Goal: Task Accomplishment & Management: Use online tool/utility

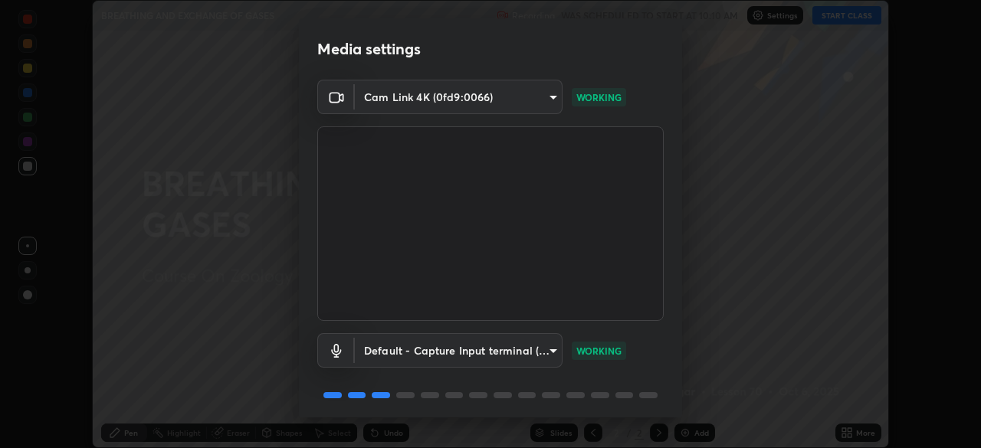
scroll to position [54, 0]
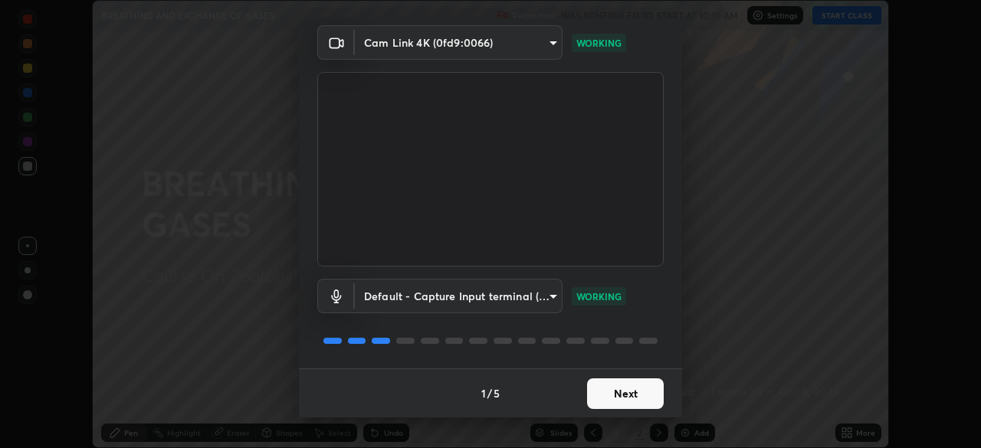
click at [613, 386] on button "Next" at bounding box center [625, 393] width 77 height 31
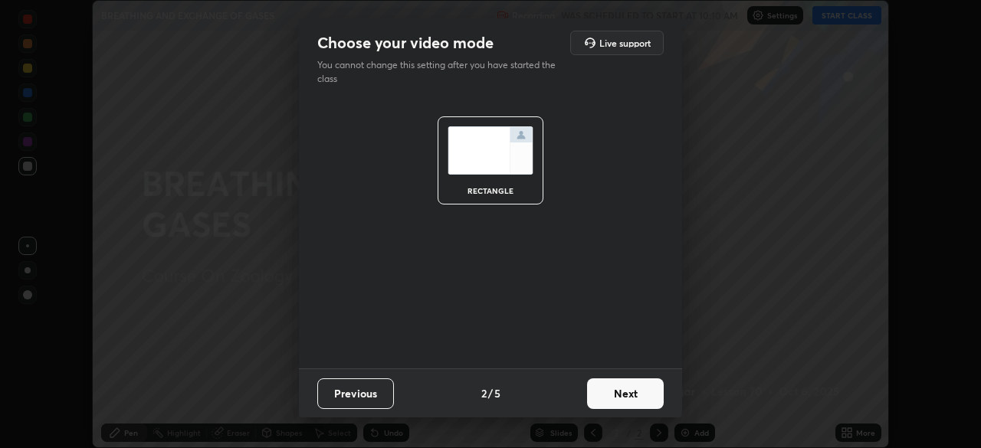
click at [622, 395] on button "Next" at bounding box center [625, 393] width 77 height 31
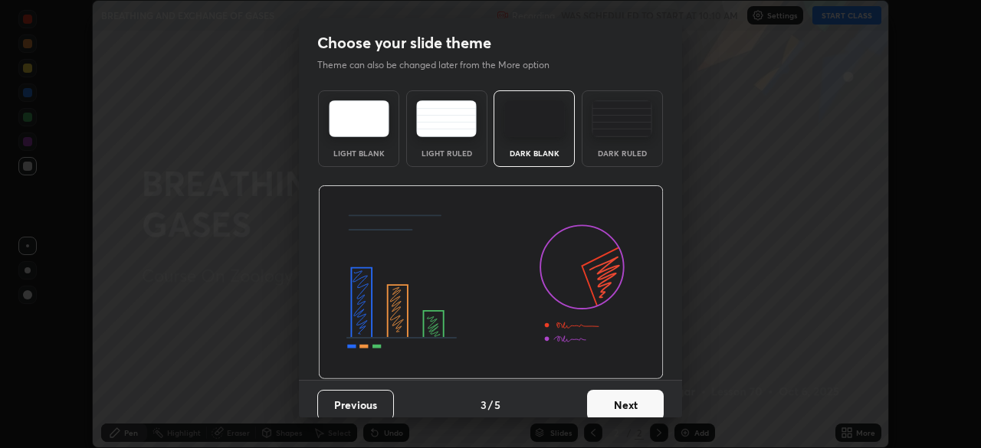
click at [625, 395] on button "Next" at bounding box center [625, 405] width 77 height 31
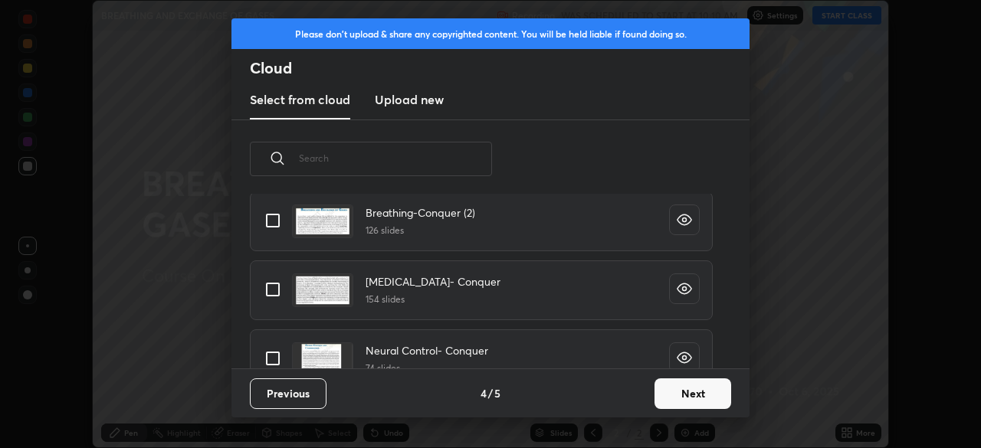
scroll to position [176, 0]
click at [274, 219] on input "grid" at bounding box center [273, 219] width 32 height 32
checkbox input "true"
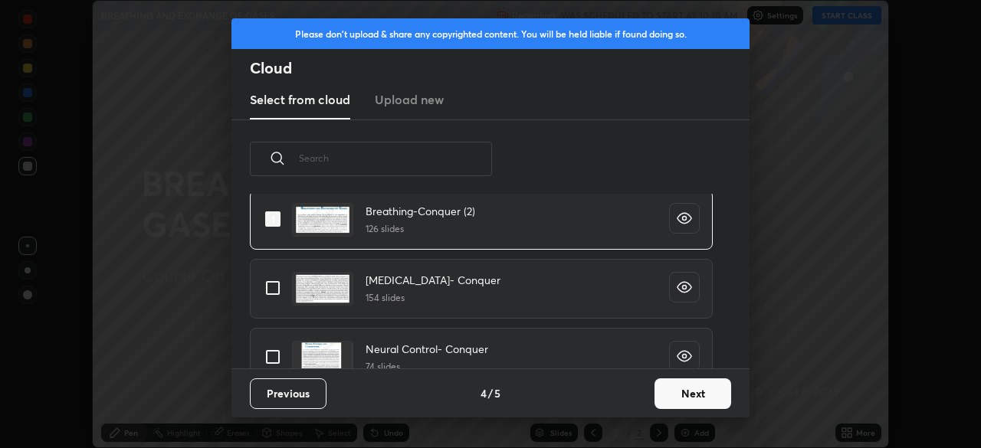
click at [705, 391] on button "Next" at bounding box center [692, 393] width 77 height 31
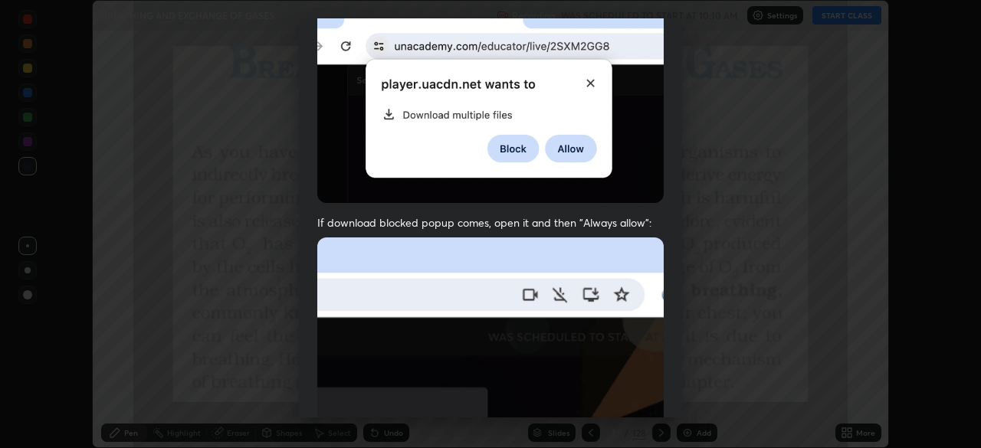
scroll to position [367, 0]
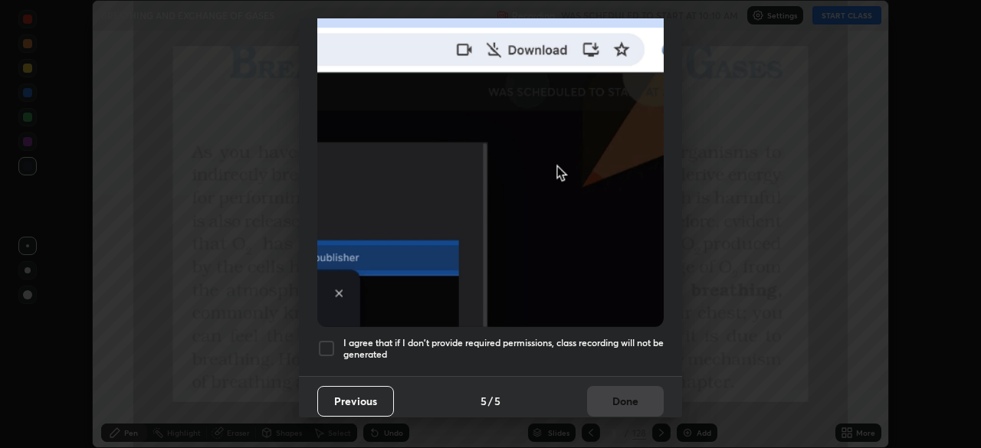
click at [331, 339] on div at bounding box center [326, 348] width 18 height 18
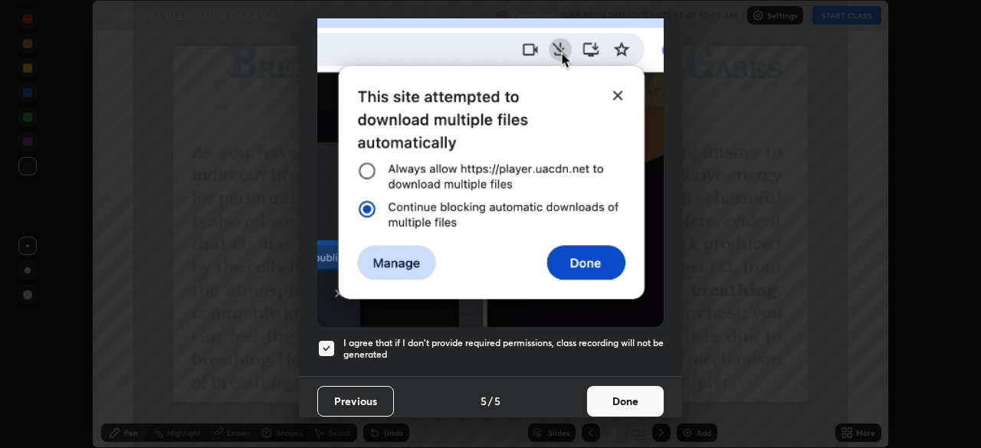
click at [626, 392] on button "Done" at bounding box center [625, 401] width 77 height 31
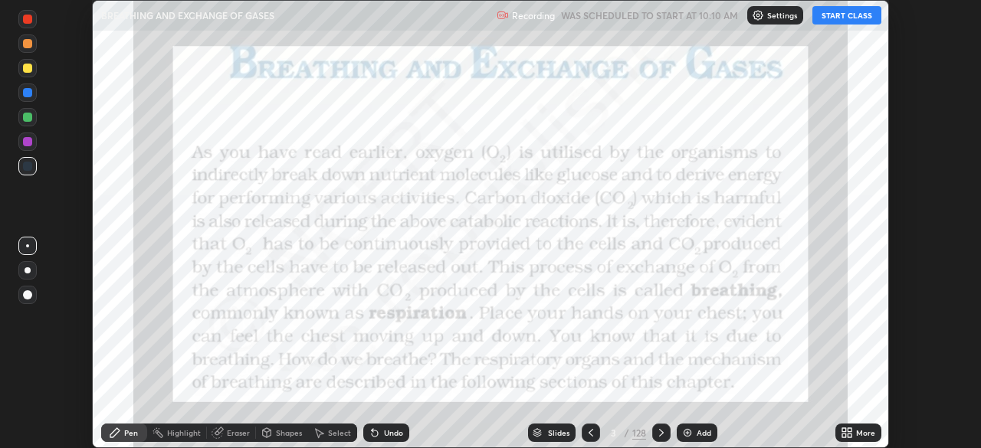
click at [565, 431] on div "Slides" at bounding box center [558, 433] width 21 height 8
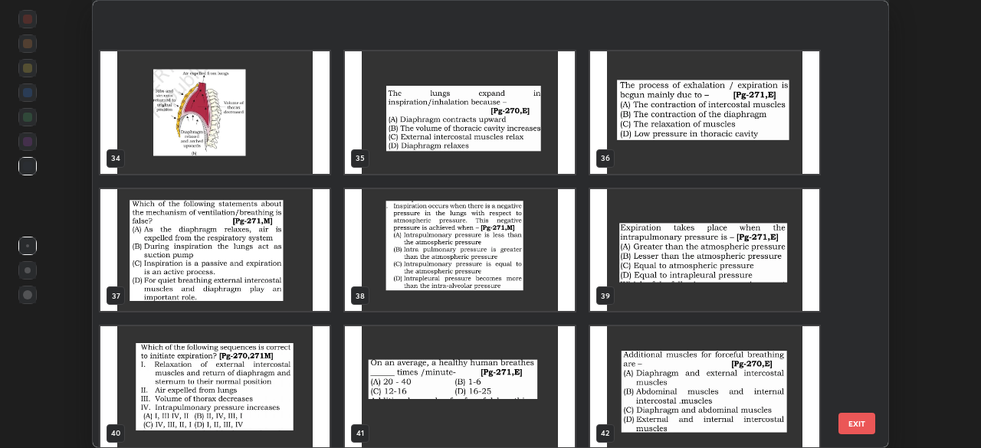
scroll to position [1958, 0]
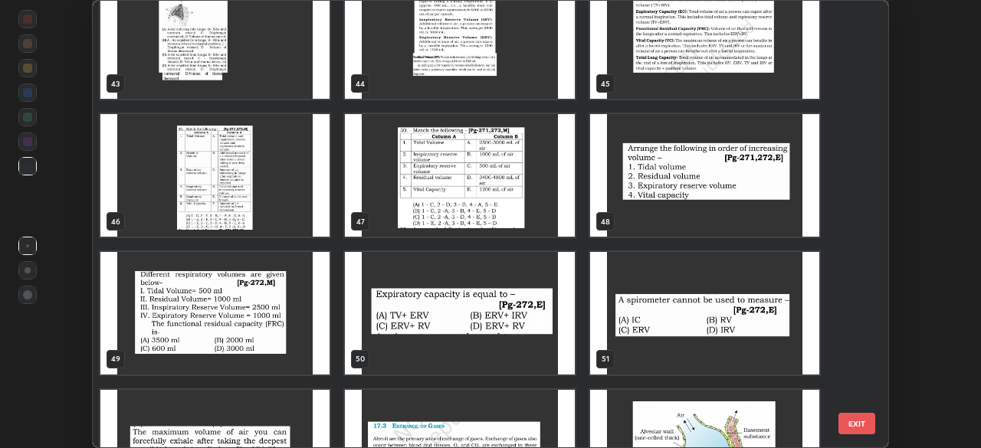
click at [687, 371] on div "43 44 45 46 47 48 49 50 51 52 53 54 55 56 57" at bounding box center [477, 224] width 768 height 447
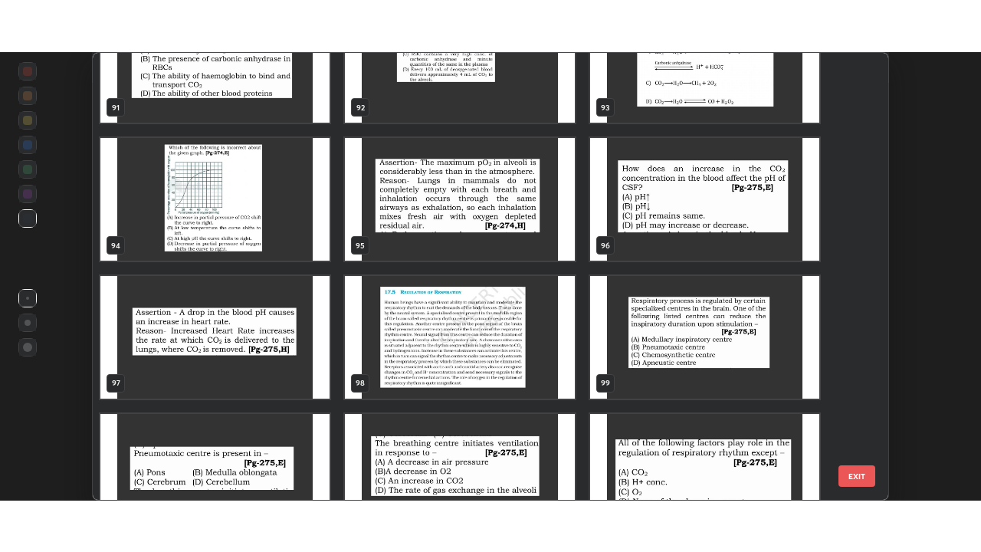
scroll to position [4189, 0]
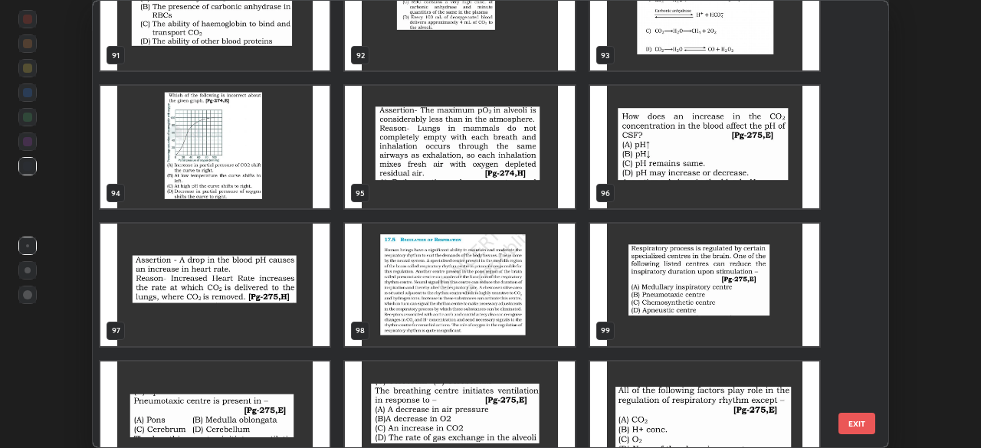
click at [522, 310] on img "grid" at bounding box center [459, 285] width 229 height 123
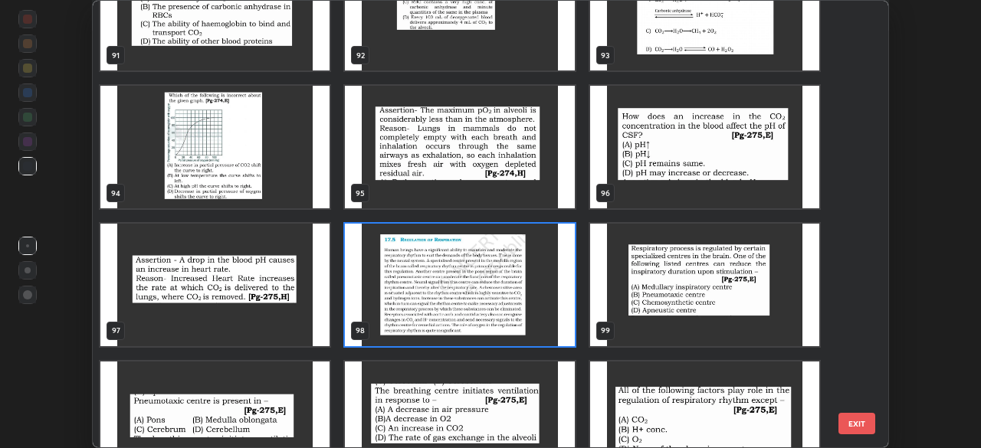
click at [519, 310] on img "grid" at bounding box center [459, 285] width 229 height 123
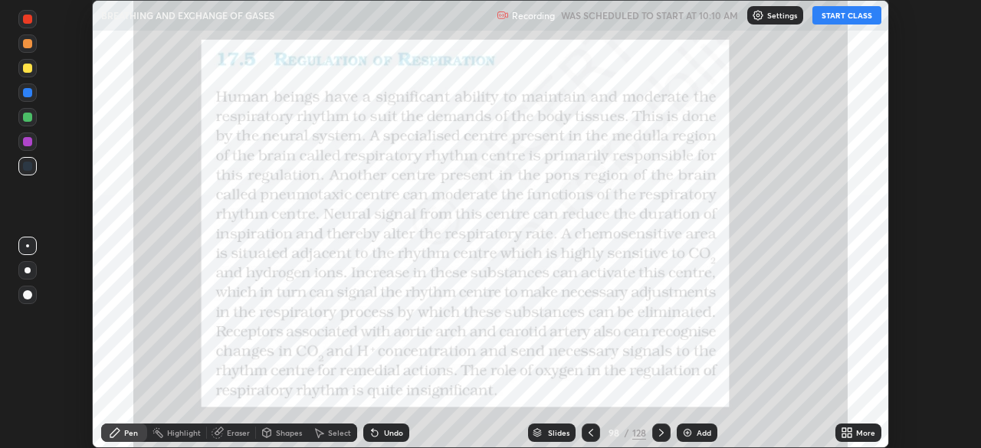
click at [857, 430] on div "More" at bounding box center [865, 433] width 19 height 8
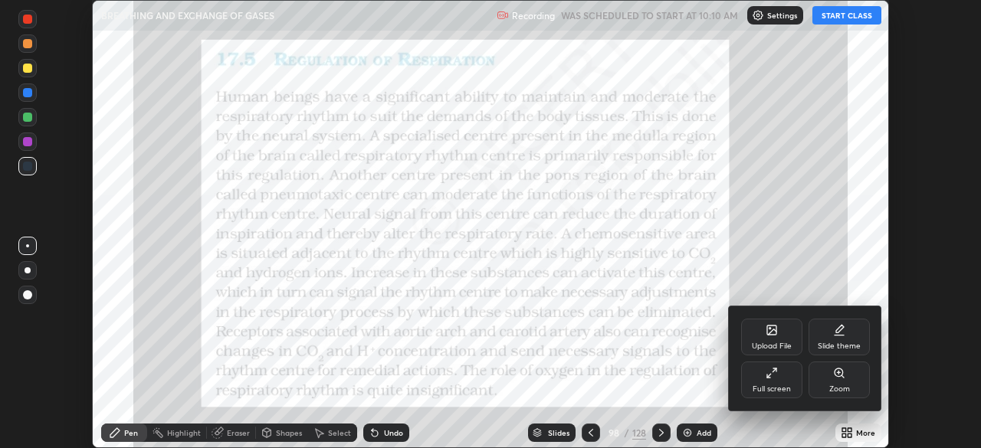
click at [784, 385] on div "Full screen" at bounding box center [771, 389] width 38 height 8
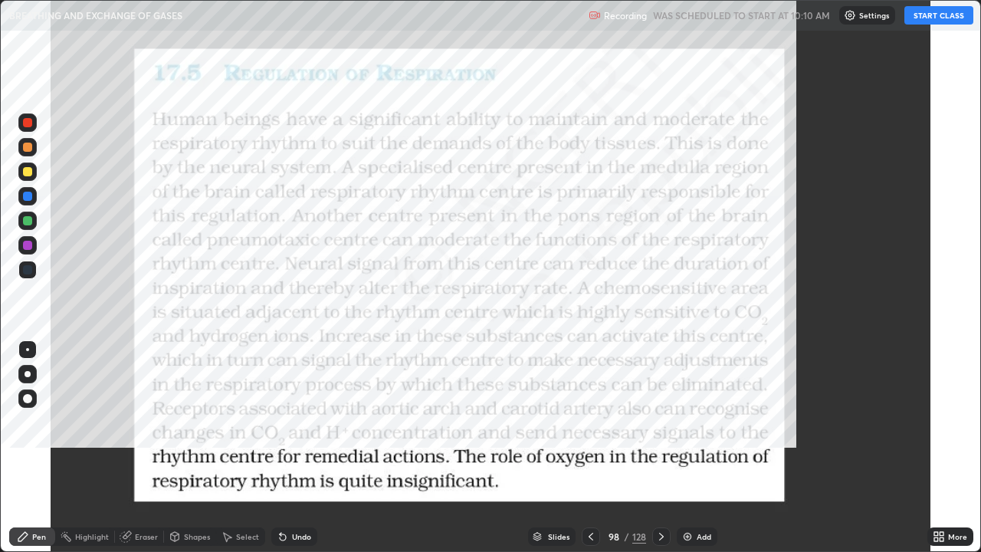
scroll to position [552, 981]
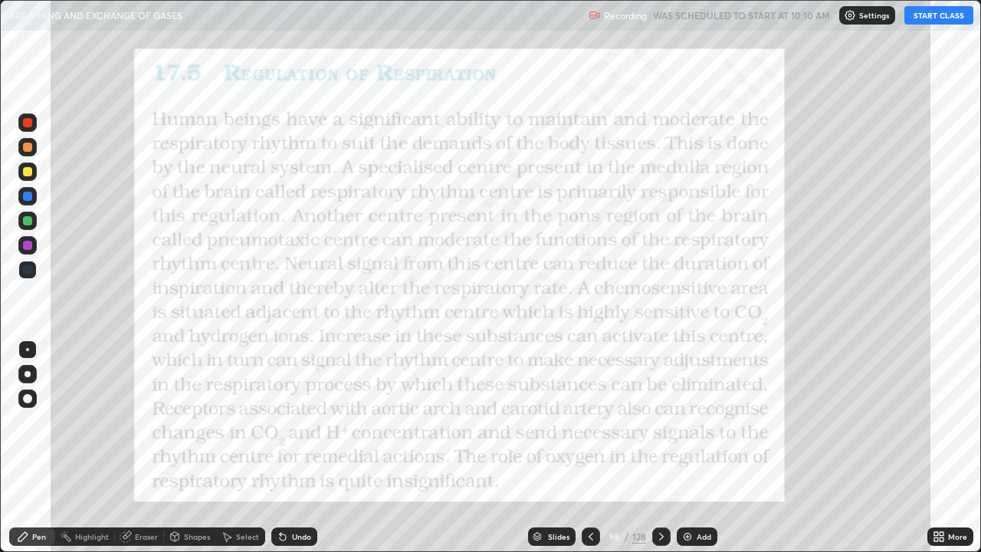
click at [590, 447] on icon at bounding box center [591, 536] width 12 height 12
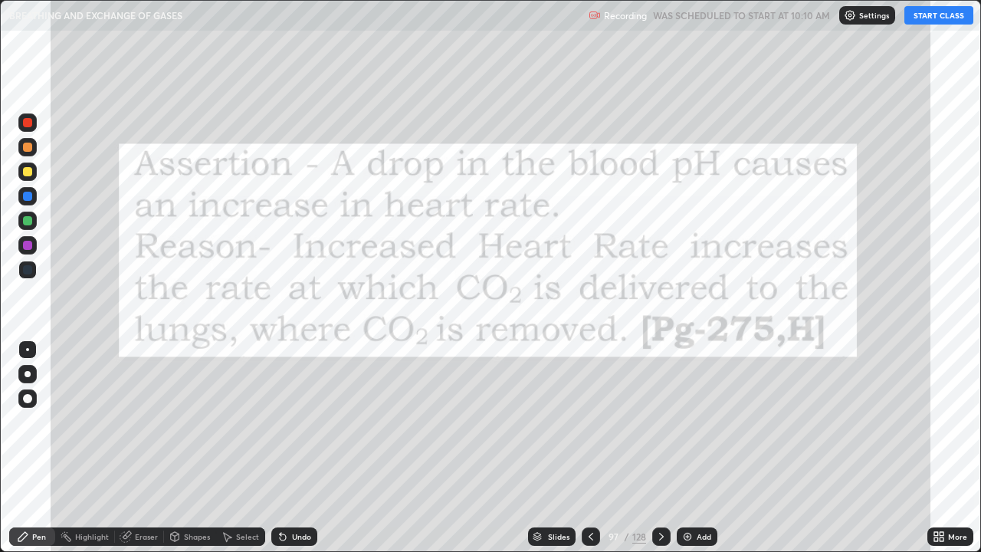
click at [660, 447] on icon at bounding box center [661, 537] width 5 height 8
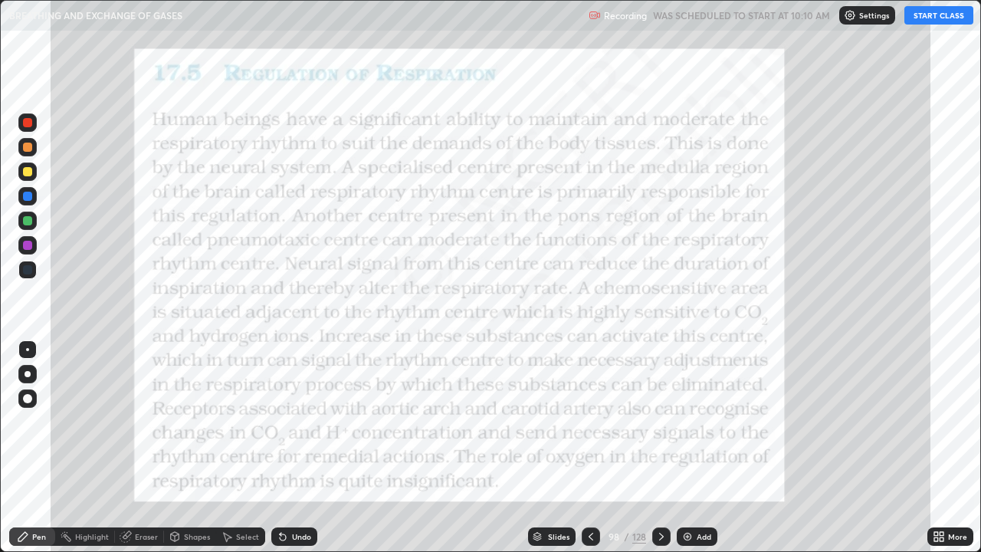
click at [591, 447] on icon at bounding box center [591, 536] width 12 height 12
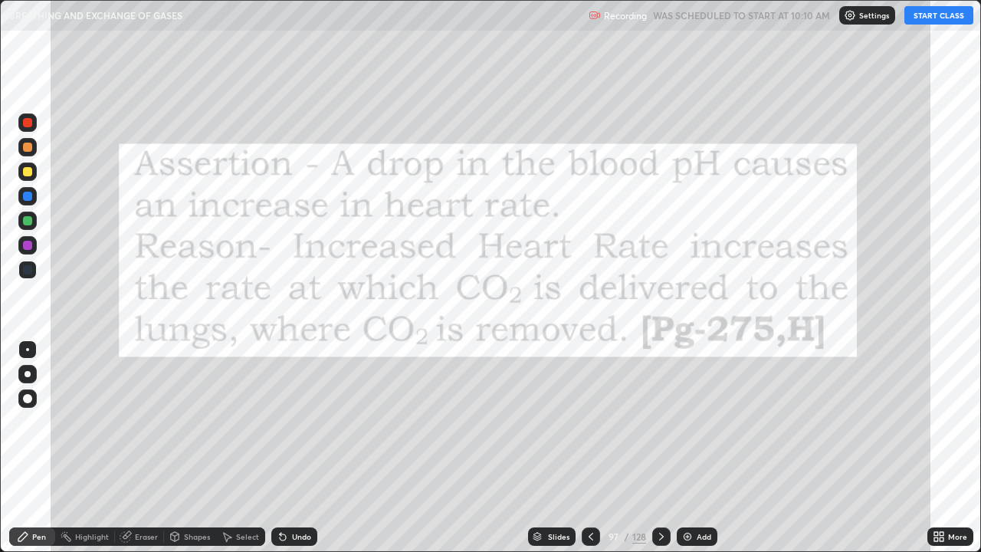
click at [696, 447] on div "Add" at bounding box center [703, 537] width 15 height 8
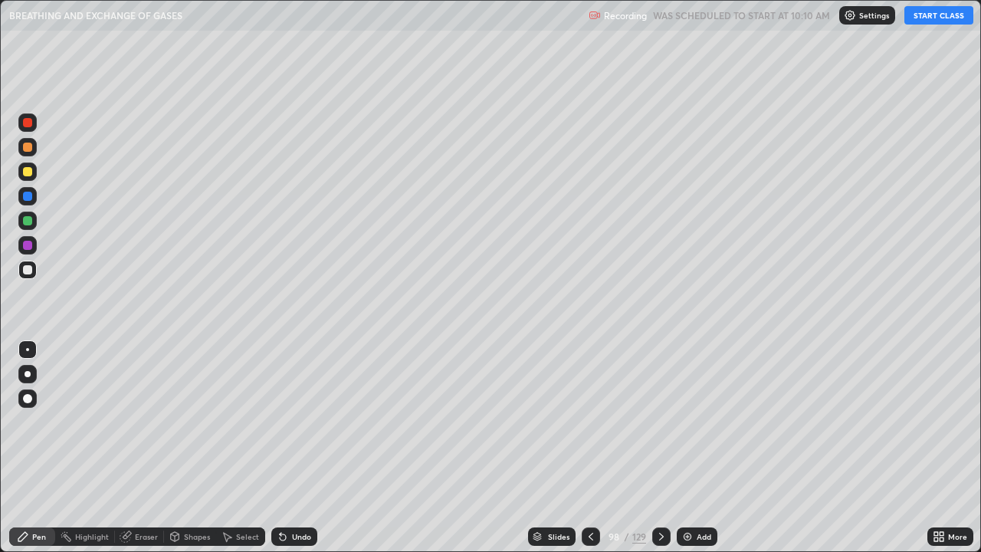
click at [932, 18] on button "START CLASS" at bounding box center [938, 15] width 69 height 18
click at [29, 174] on div at bounding box center [27, 171] width 9 height 9
click at [34, 274] on div at bounding box center [27, 270] width 18 height 18
click at [28, 172] on div at bounding box center [27, 171] width 9 height 9
click at [28, 273] on div at bounding box center [27, 269] width 9 height 9
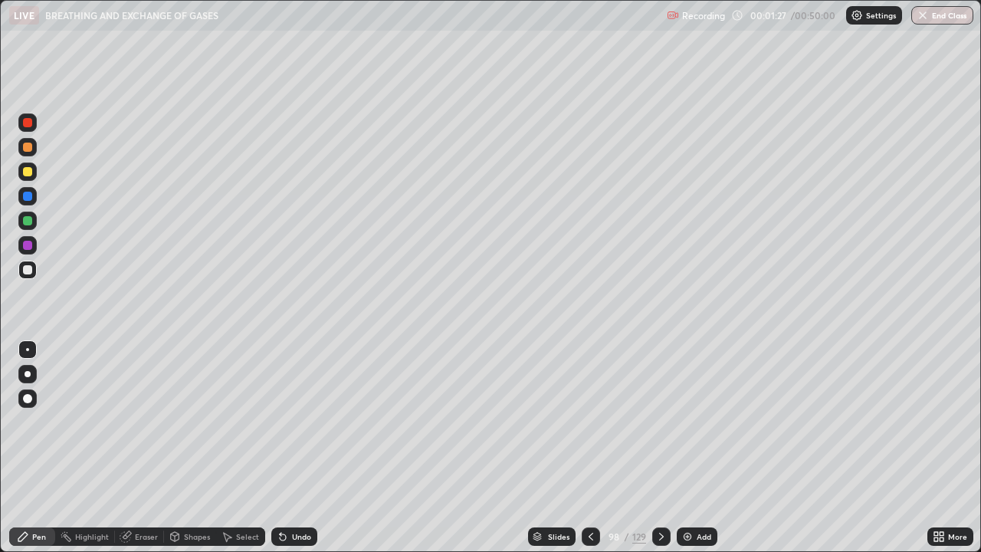
click at [28, 172] on div at bounding box center [27, 171] width 9 height 9
click at [31, 144] on div at bounding box center [27, 147] width 9 height 9
click at [34, 271] on div at bounding box center [27, 270] width 18 height 18
click at [697, 447] on div "Add" at bounding box center [703, 537] width 15 height 8
click at [30, 174] on div at bounding box center [27, 171] width 9 height 9
